Goal: Find specific page/section: Find specific page/section

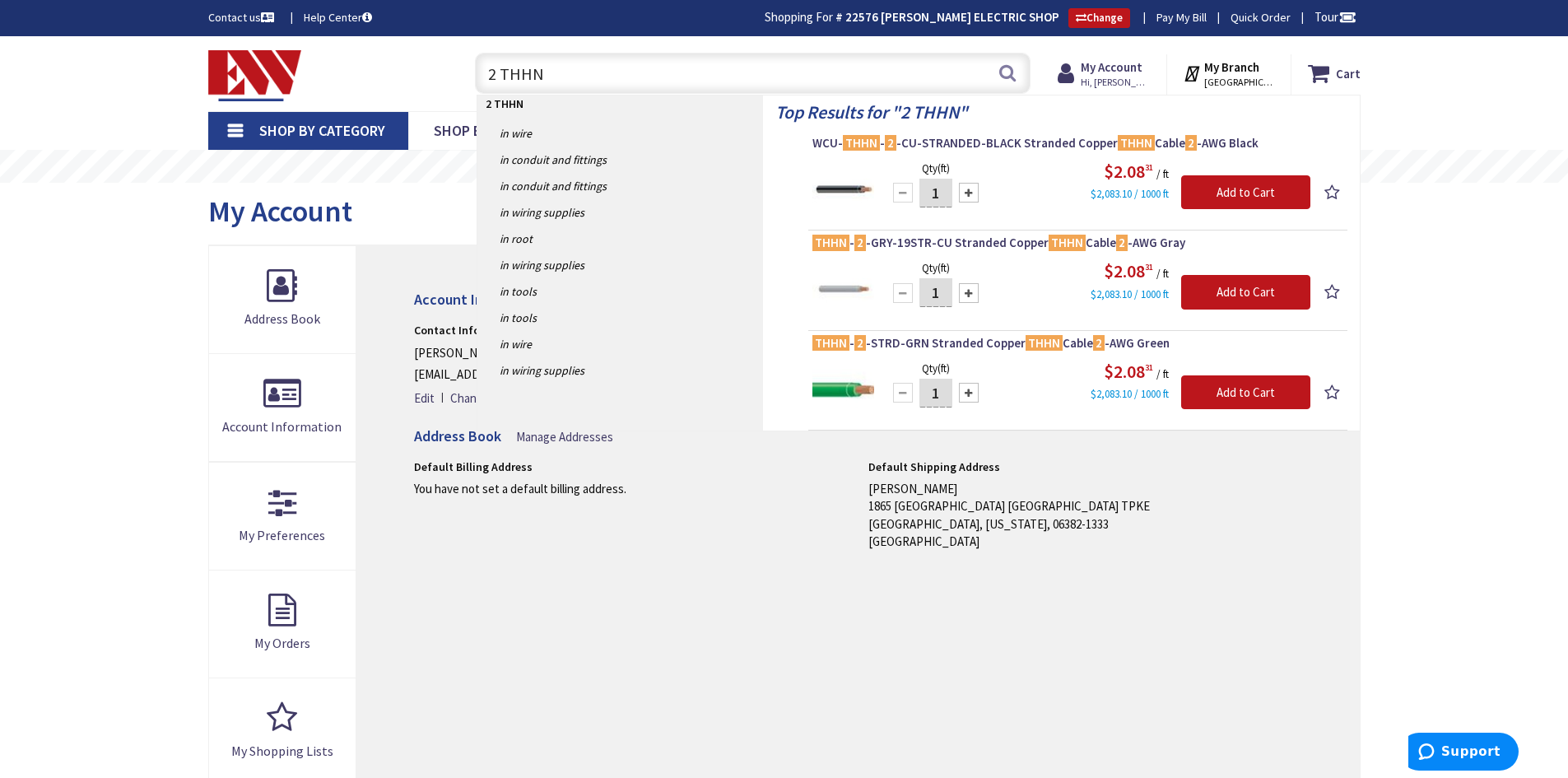
click at [490, 73] on input "2 THHN" at bounding box center [752, 72] width 555 height 41
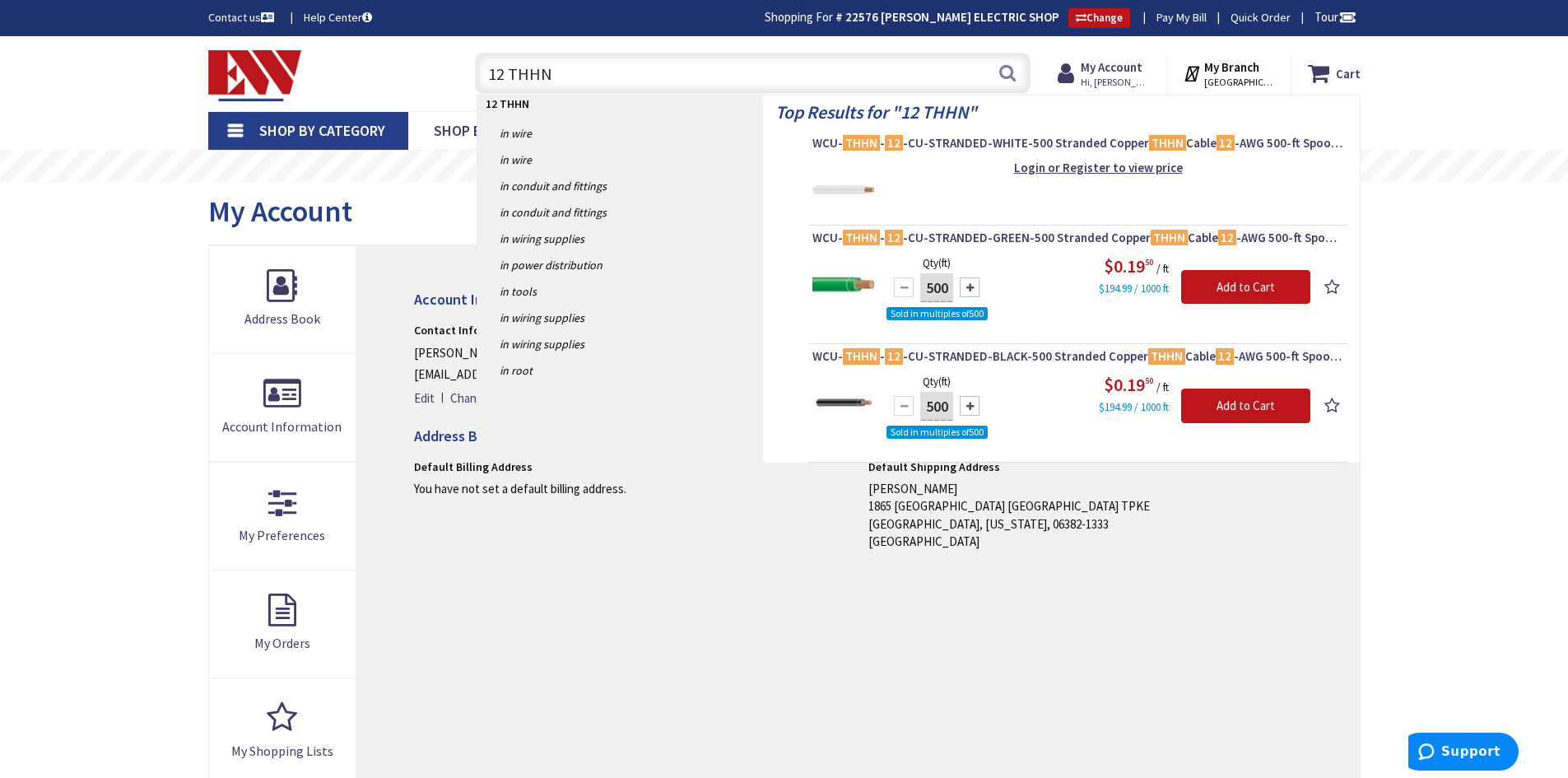
click at [502, 69] on input "12 THHN" at bounding box center [752, 72] width 555 height 41
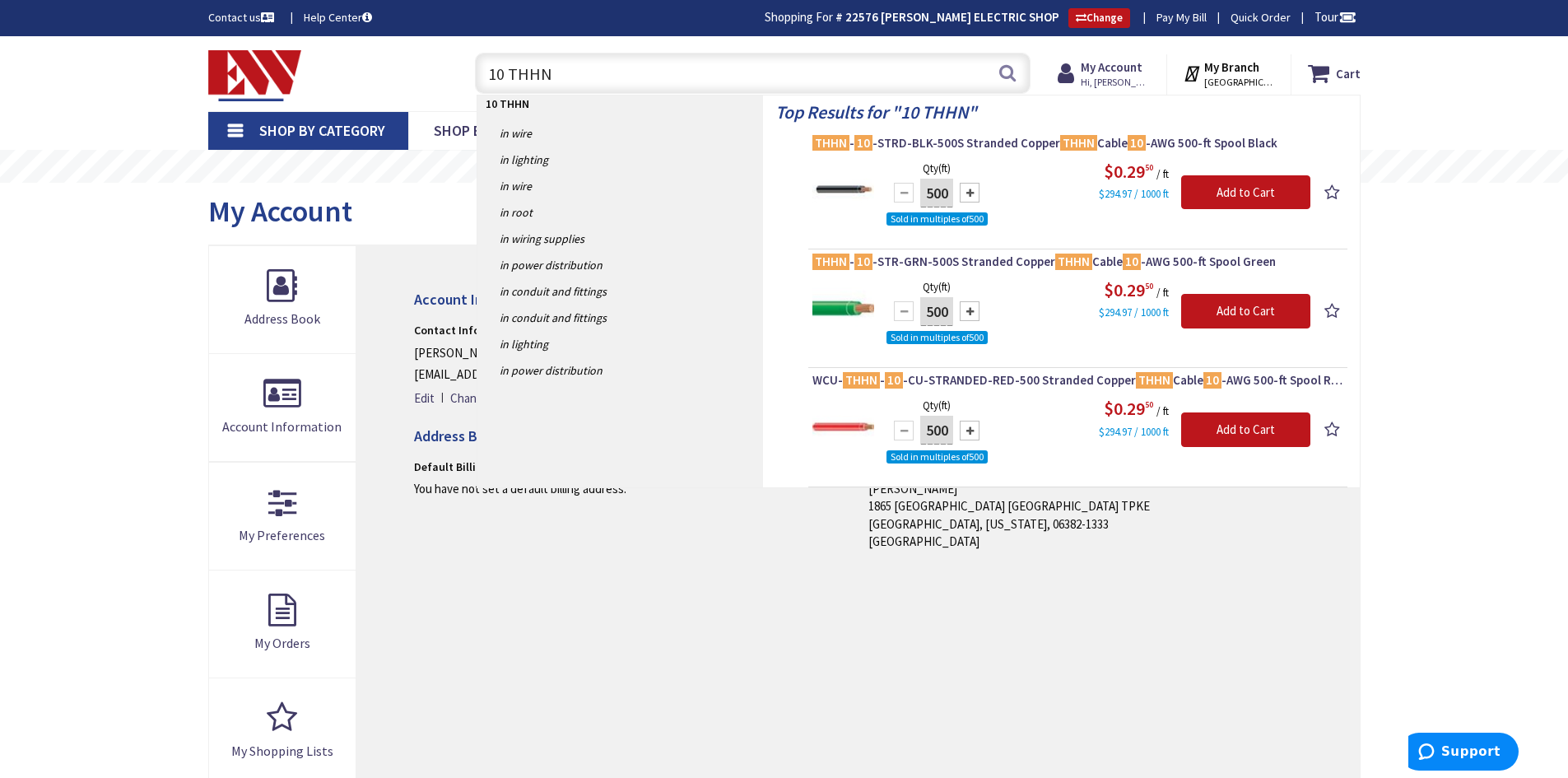
drag, startPoint x: 565, startPoint y: 67, endPoint x: 486, endPoint y: 71, distance: 79.1
click at [486, 71] on input "10 THHN" at bounding box center [752, 72] width 555 height 41
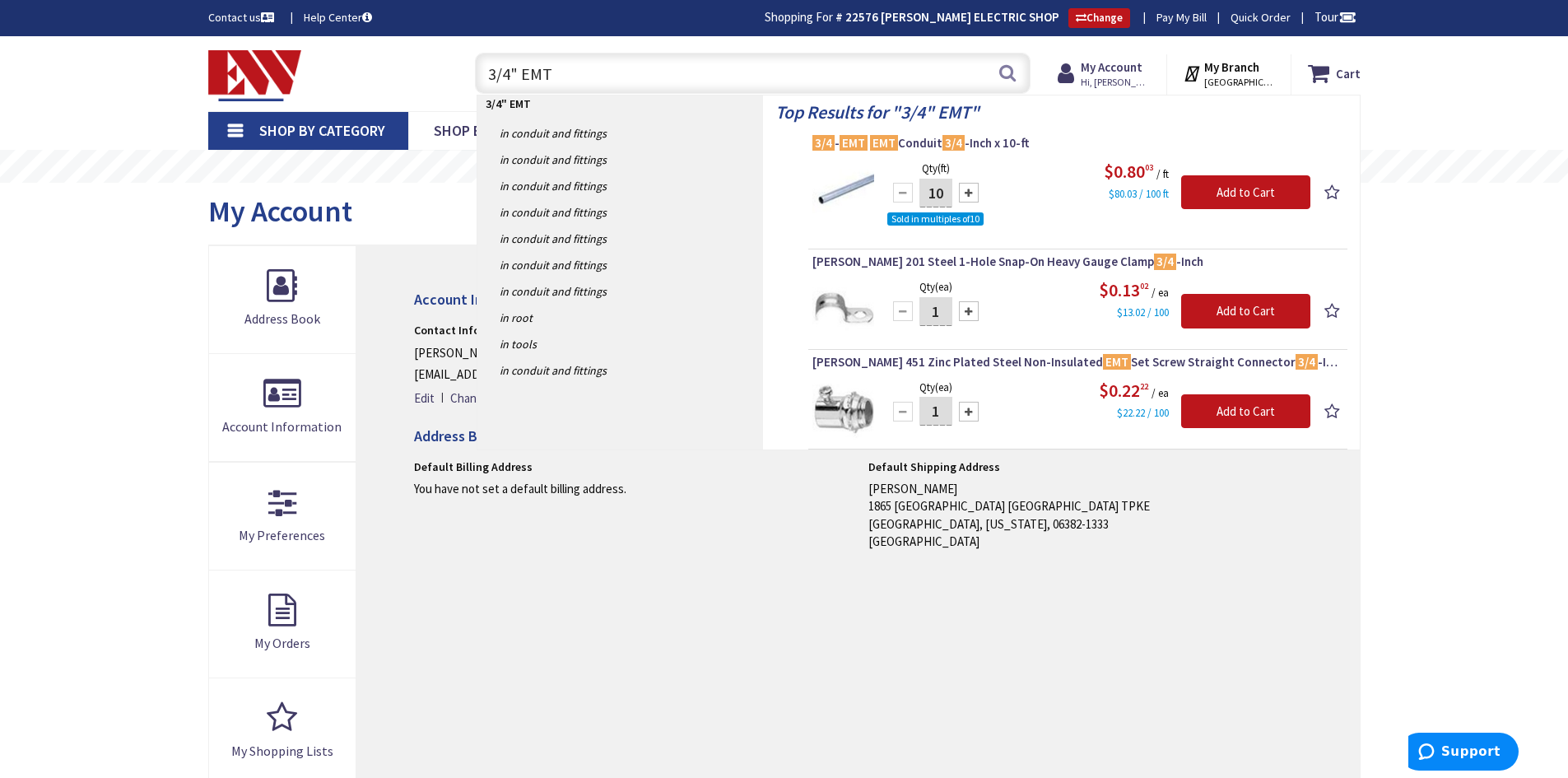
click at [515, 70] on input "3/4" EMT" at bounding box center [752, 72] width 555 height 41
click at [509, 70] on input "3/4" EMT" at bounding box center [752, 72] width 555 height 41
click at [502, 68] on input "1" EMT" at bounding box center [752, 72] width 555 height 41
click at [493, 71] on input "1" EMT" at bounding box center [752, 72] width 555 height 41
drag, startPoint x: 588, startPoint y: 69, endPoint x: 466, endPoint y: 65, distance: 122.1
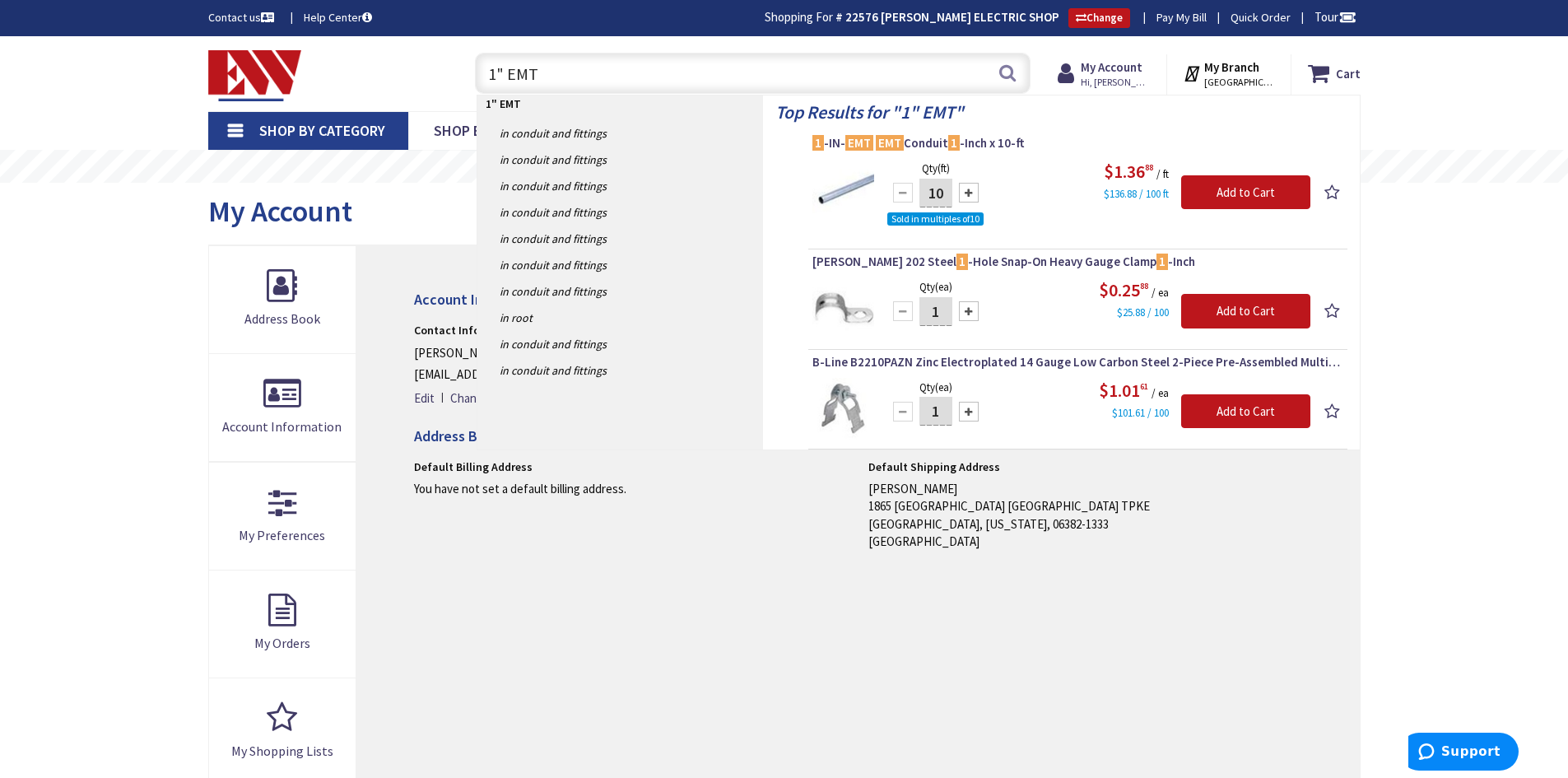
click at [466, 65] on div "1" EMT 1" EMT Search" at bounding box center [749, 71] width 588 height 52
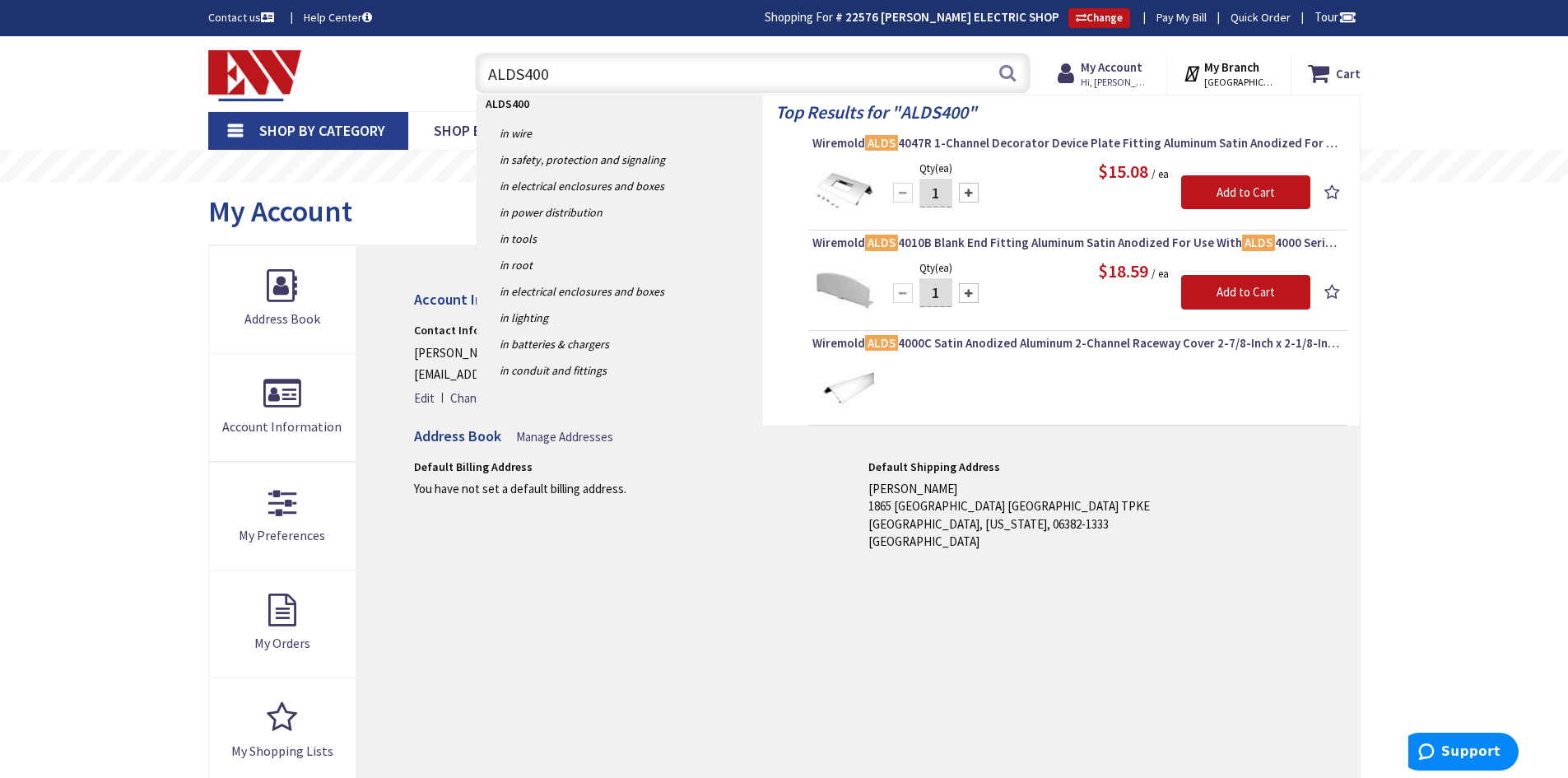
type input "ALDS4000"
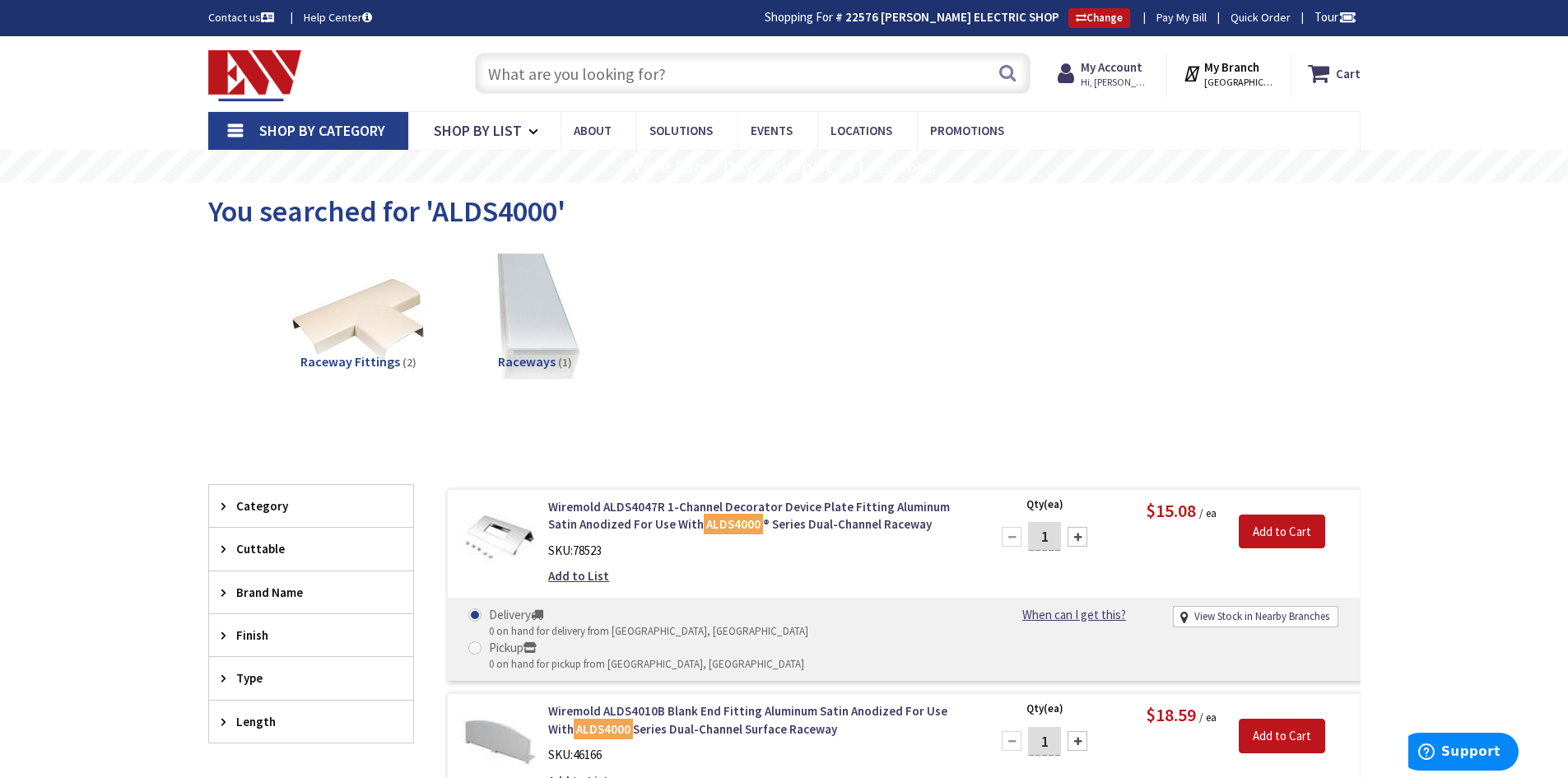
click at [541, 75] on input "text" at bounding box center [752, 72] width 555 height 41
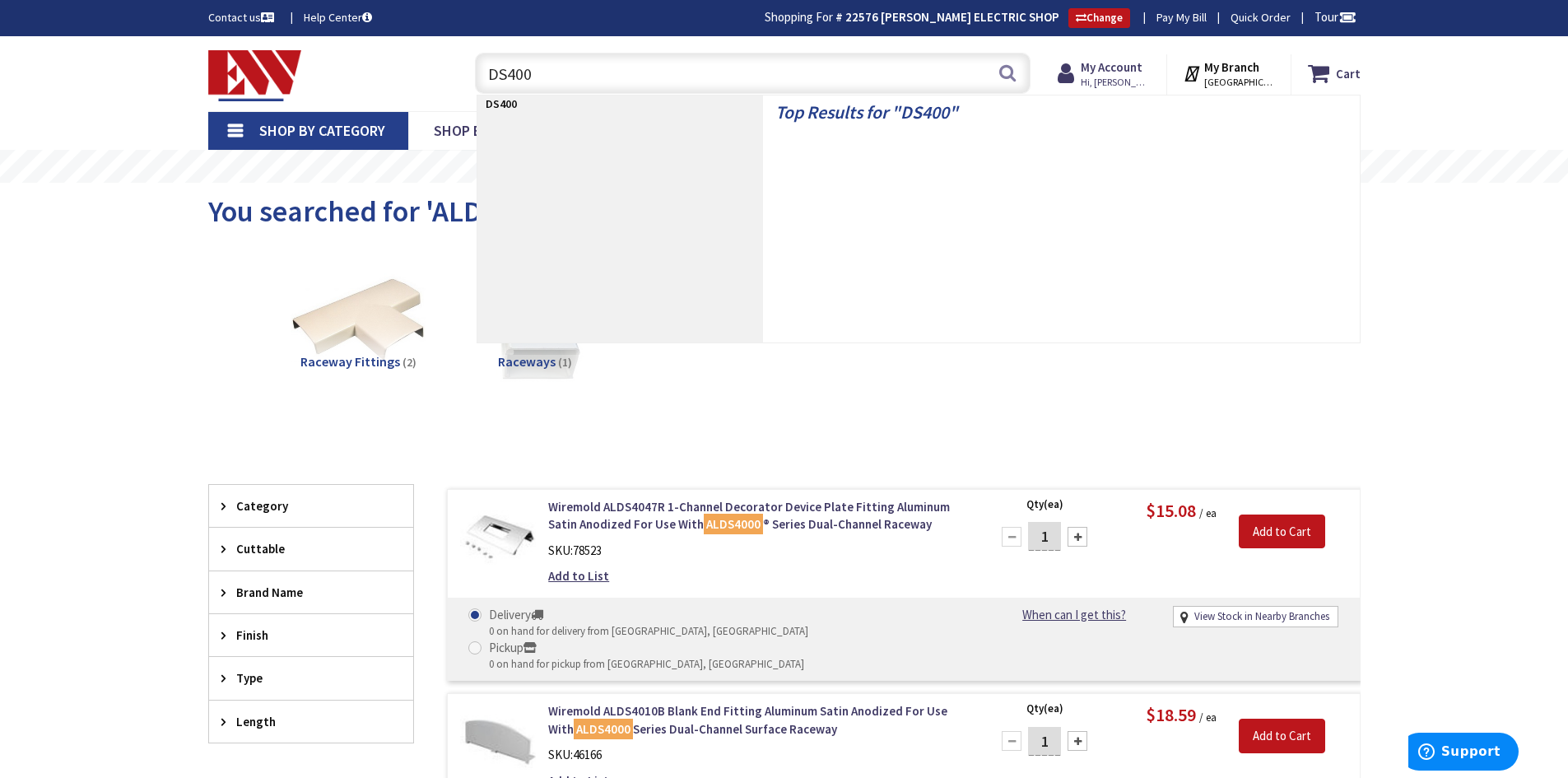
type input "DS4000"
